Goal: Find specific page/section: Find specific page/section

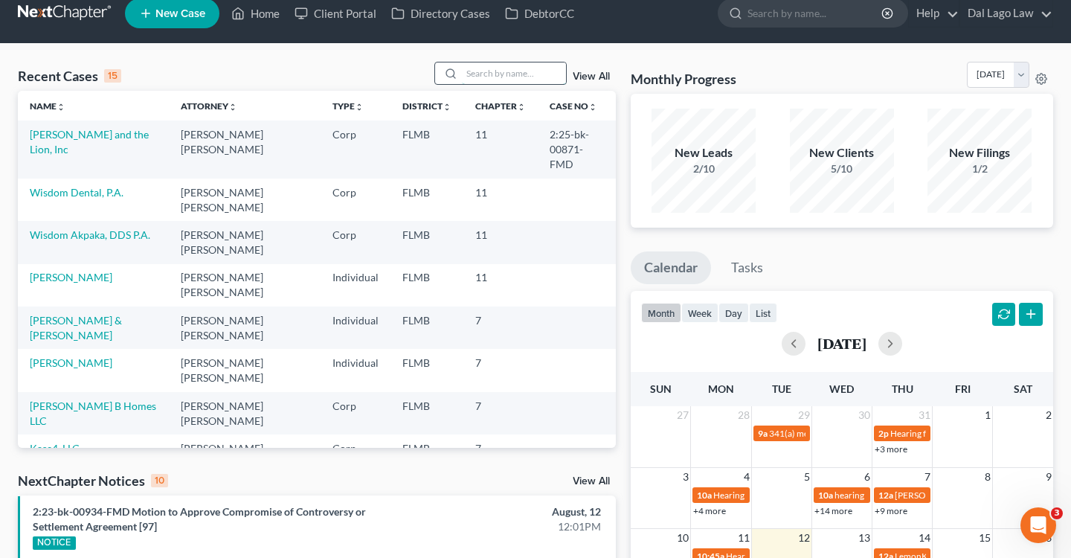
click at [499, 70] on input "search" at bounding box center [514, 74] width 104 height 22
type input "[PERSON_NAME]"
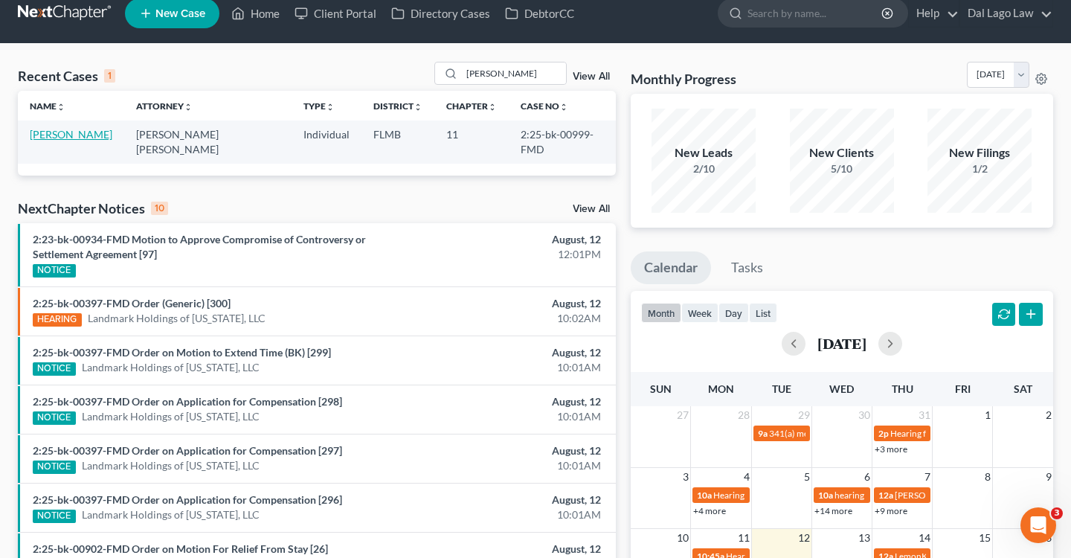
click at [65, 140] on link "[PERSON_NAME]" at bounding box center [71, 134] width 83 height 13
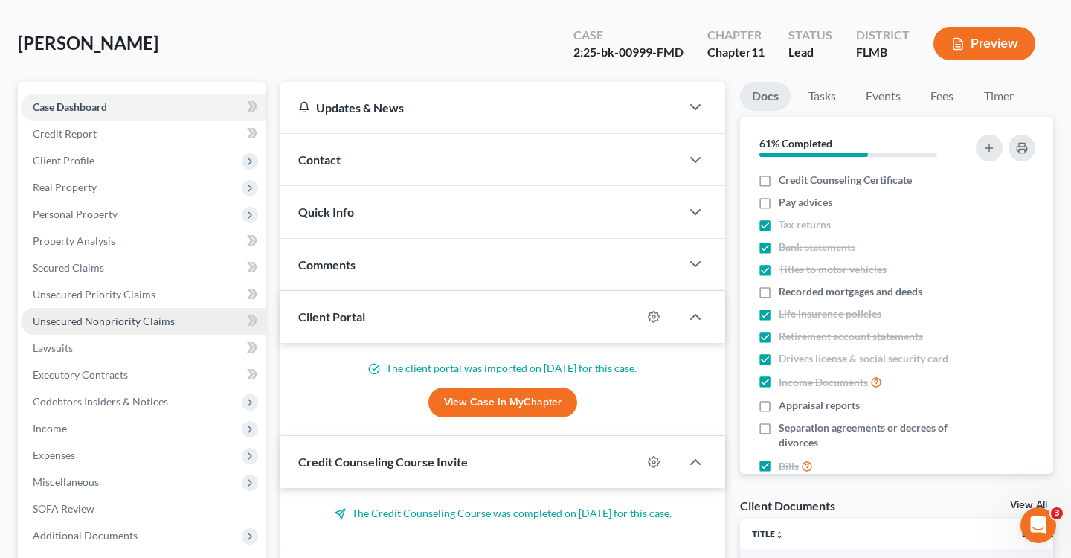
scroll to position [63, 0]
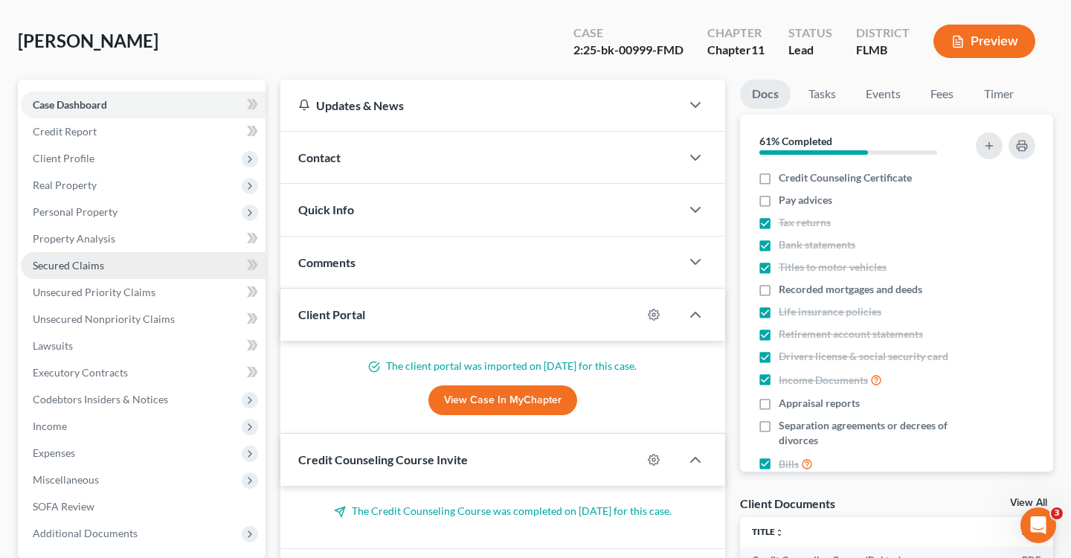
click at [82, 264] on span "Secured Claims" at bounding box center [68, 265] width 71 height 13
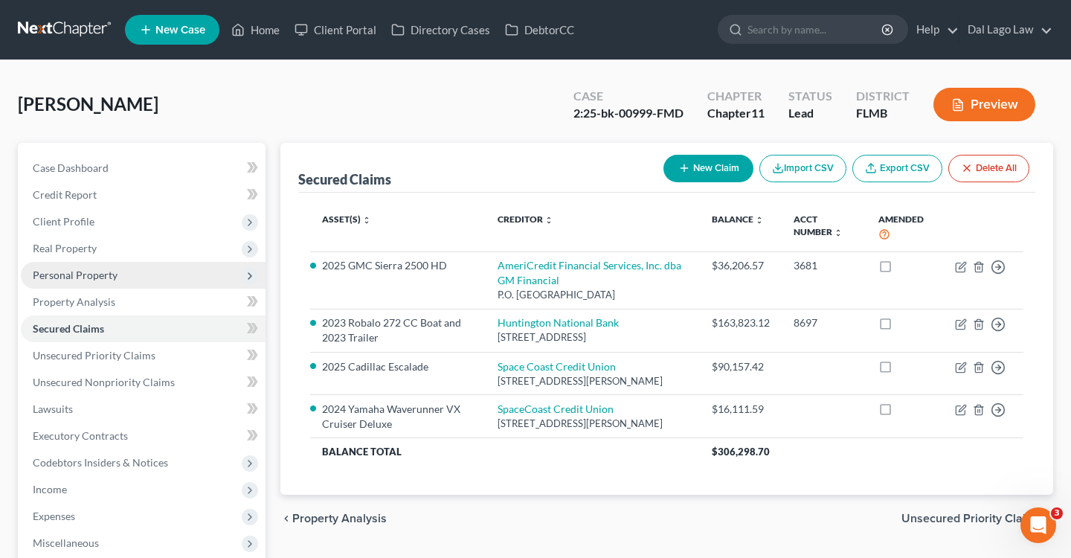
click at [86, 270] on span "Personal Property" at bounding box center [75, 275] width 85 height 13
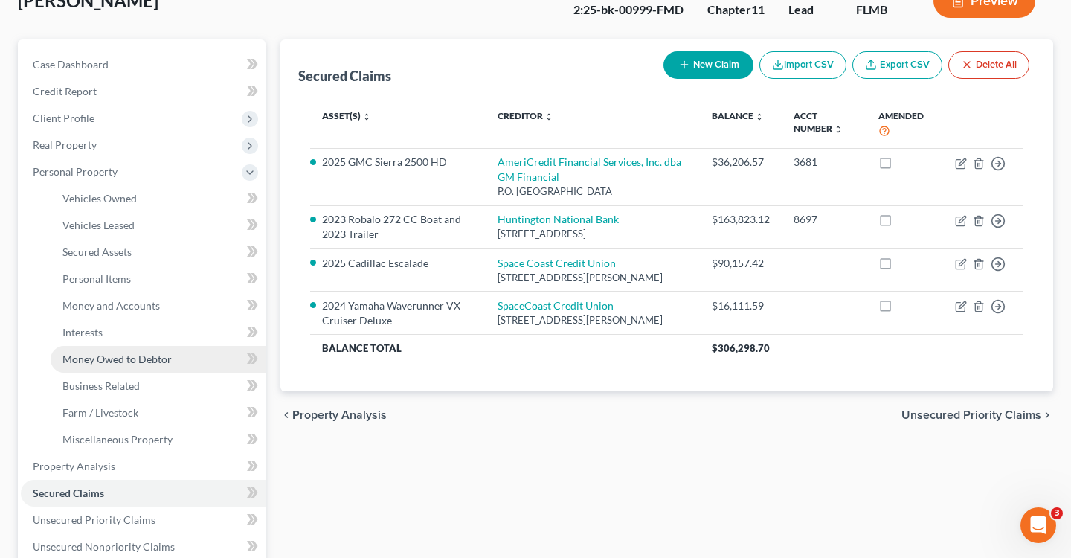
click at [112, 362] on span "Money Owed to Debtor" at bounding box center [117, 359] width 109 height 13
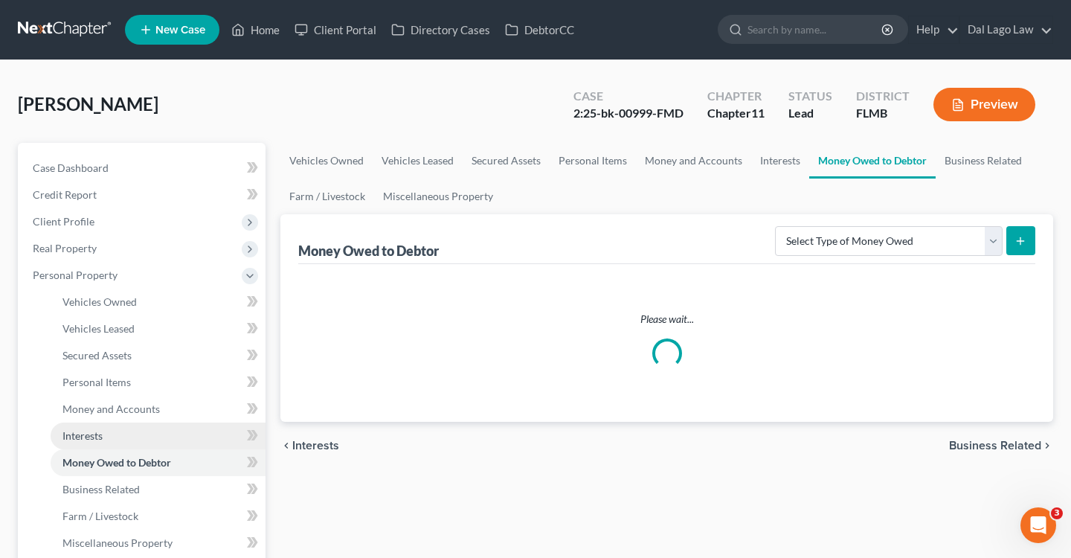
click at [94, 438] on span "Interests" at bounding box center [83, 435] width 40 height 13
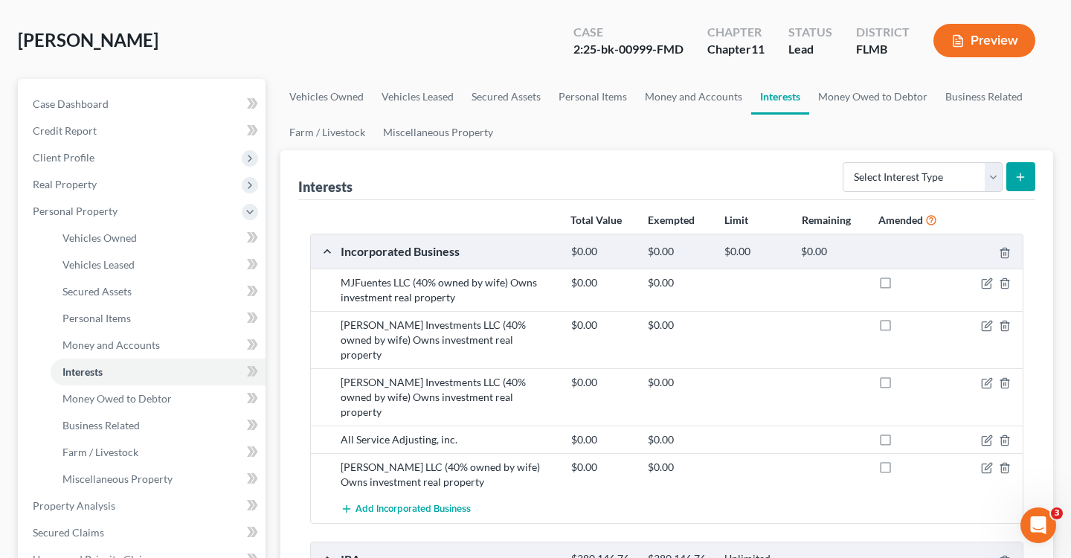
scroll to position [62, 0]
